Goal: Information Seeking & Learning: Understand process/instructions

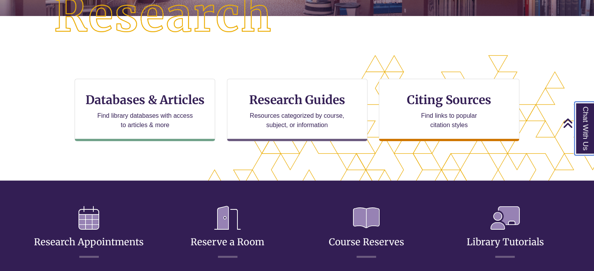
scroll to position [233, 0]
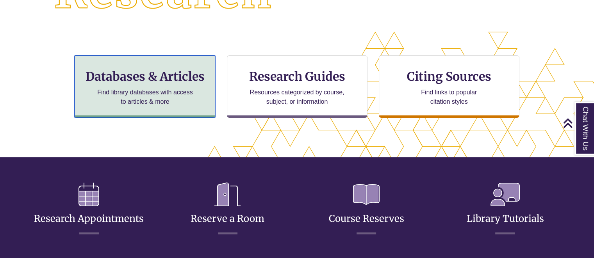
click at [180, 74] on h3 "Databases & Articles" at bounding box center [144, 76] width 127 height 15
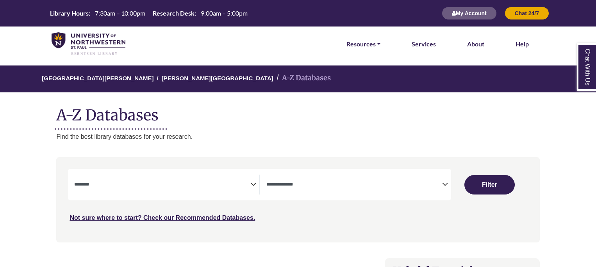
select select "Database Subject Filter"
select select "Database Types Filter"
select select "Database Subject Filter"
select select "Database Types Filter"
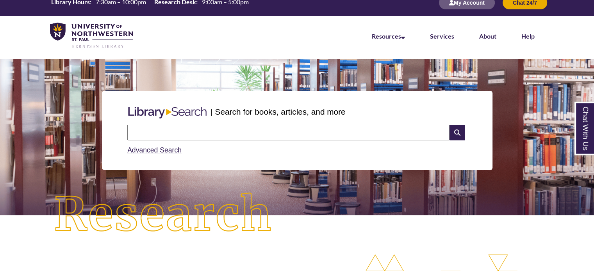
scroll to position [130, 0]
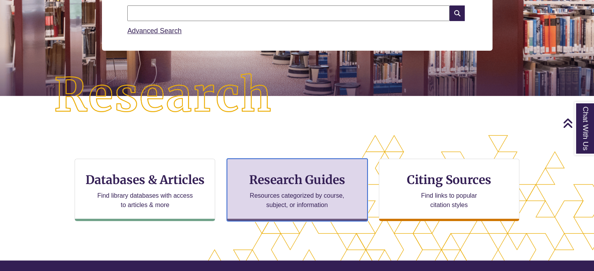
click at [314, 185] on h3 "Research Guides" at bounding box center [296, 180] width 127 height 15
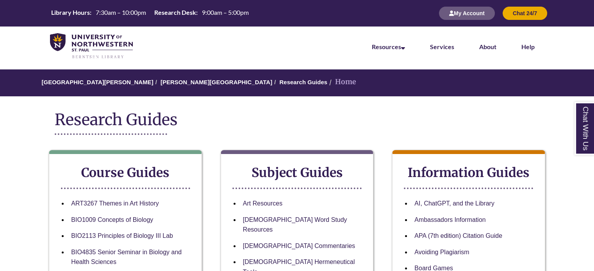
scroll to position [44, 0]
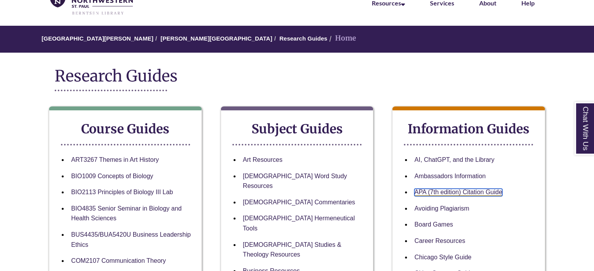
click at [450, 193] on link "APA (7th edition) Citation Guide" at bounding box center [458, 192] width 88 height 7
click at [422, 195] on link "APA (7th edition) Citation Guide" at bounding box center [458, 192] width 88 height 7
